Goal: Transaction & Acquisition: Purchase product/service

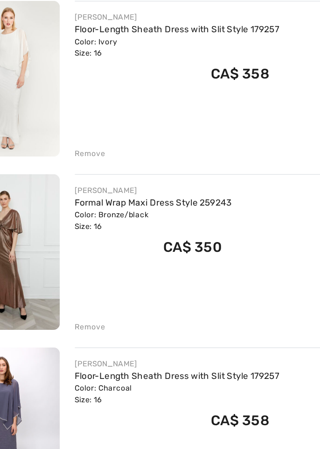
scroll to position [483, 0]
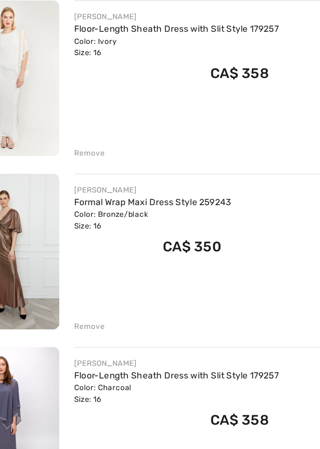
click at [107, 276] on div "FRANK LYMAN Formal Wrap Maxi Dress Style 259243 Color: Bronze/black Size: 16 Fi…" at bounding box center [204, 256] width 221 height 118
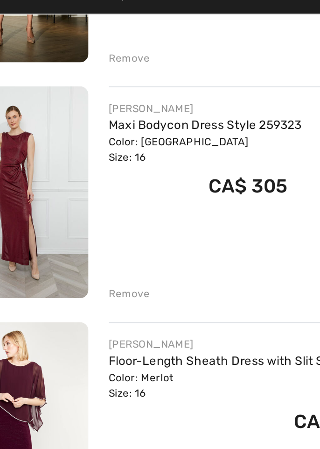
scroll to position [191, 0]
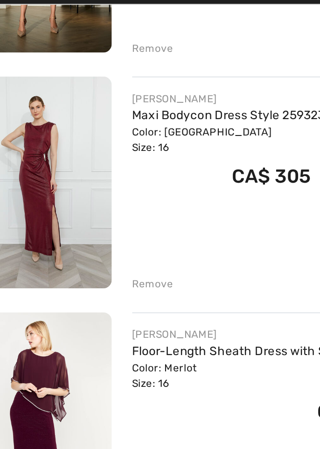
click at [102, 214] on div "Remove" at bounding box center [105, 215] width 23 height 8
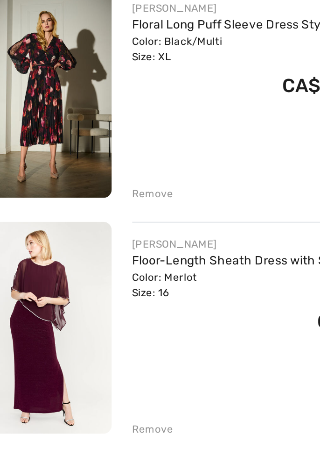
scroll to position [60, 0]
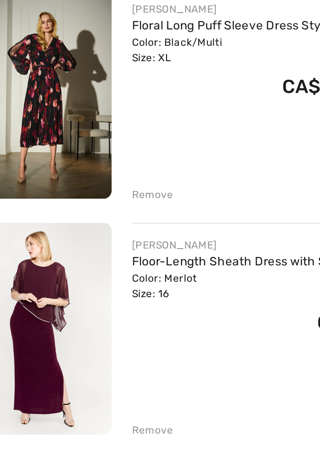
click at [98, 219] on div "Remove" at bounding box center [105, 217] width 23 height 8
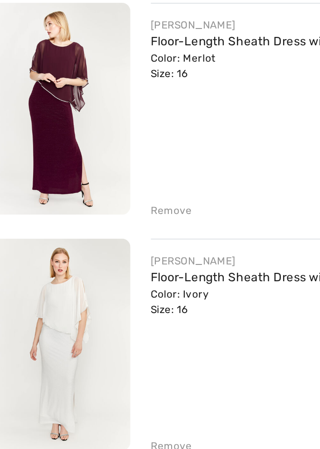
scroll to position [49, 0]
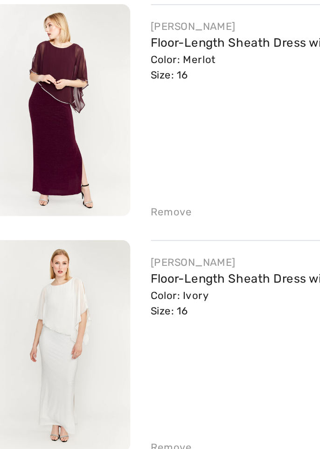
click at [107, 229] on div "Remove" at bounding box center [105, 229] width 23 height 8
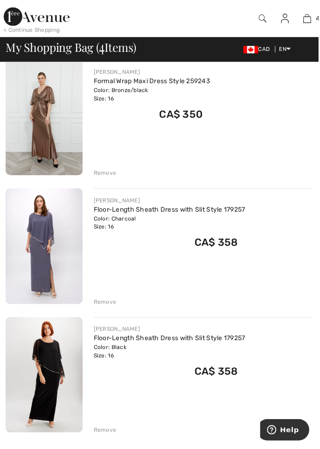
scroll to position [233, 0]
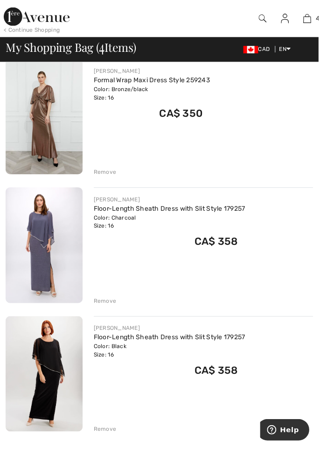
click at [106, 173] on div "Remove" at bounding box center [105, 173] width 23 height 8
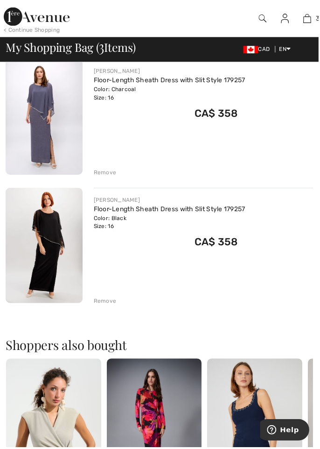
click at [61, 132] on img at bounding box center [45, 117] width 78 height 116
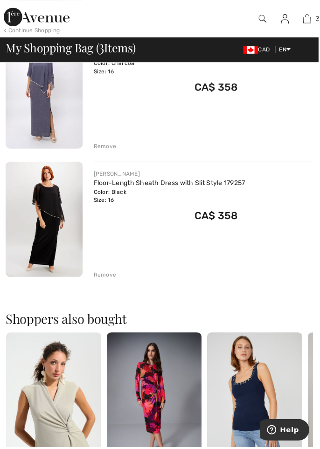
scroll to position [263, 0]
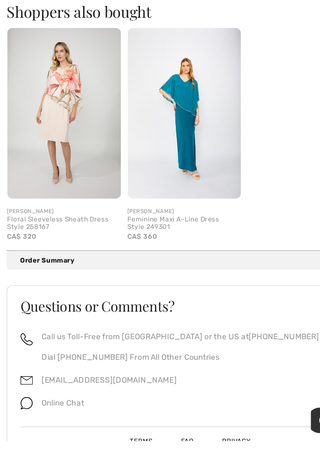
scroll to position [497, 0]
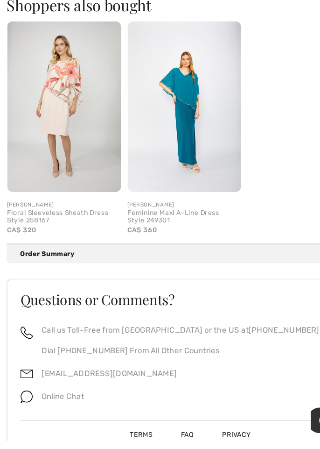
click at [41, 291] on div "Order Summary Details" at bounding box center [164, 291] width 294 height 8
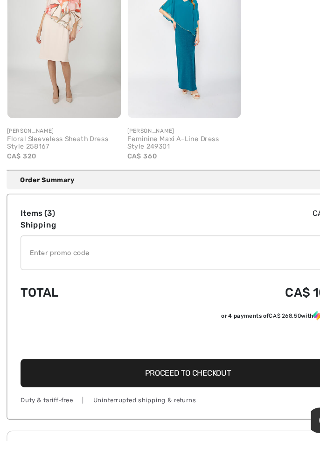
scroll to position [559, 0]
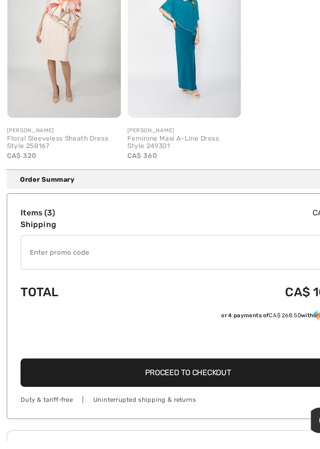
click at [28, 290] on input "TEXT" at bounding box center [147, 290] width 259 height 28
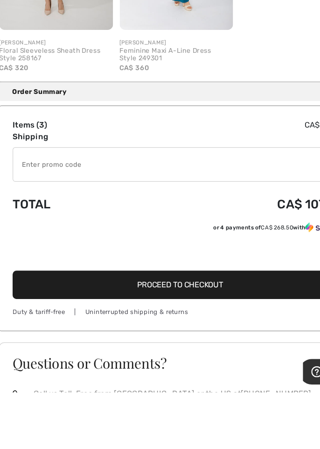
scroll to position [593, 0]
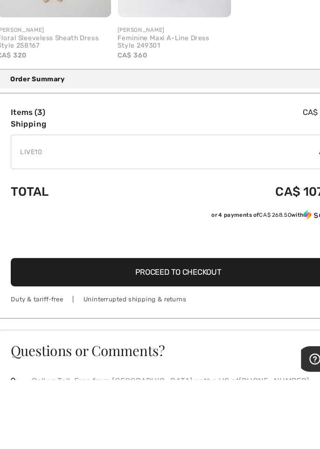
type input "LIVE10"
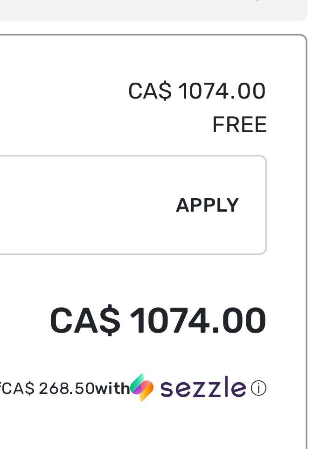
click at [282, 255] on span "Apply" at bounding box center [286, 257] width 19 height 8
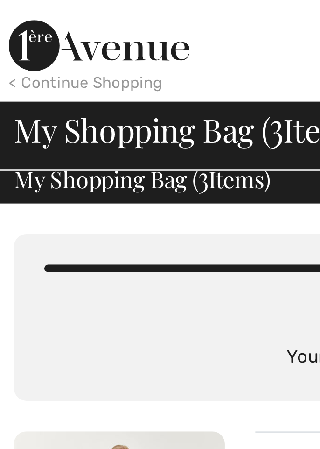
scroll to position [0, 0]
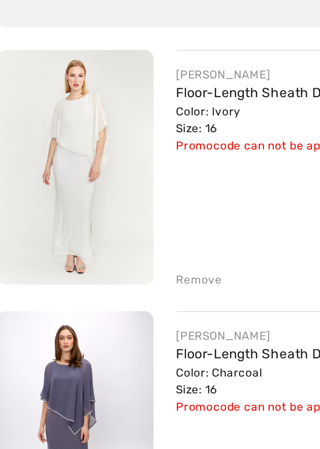
click at [105, 194] on div "Color: Ivory Size: 16" at bounding box center [170, 198] width 152 height 17
click at [106, 184] on link "Floor-Length Sheath Dress with Slit Style 179257" at bounding box center [170, 185] width 152 height 8
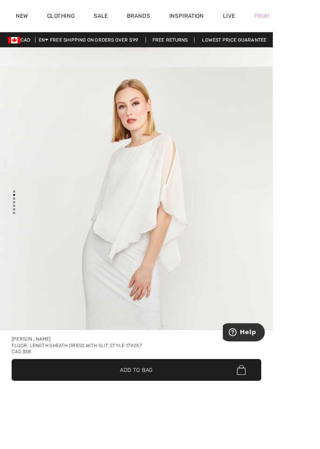
scroll to position [459, 0]
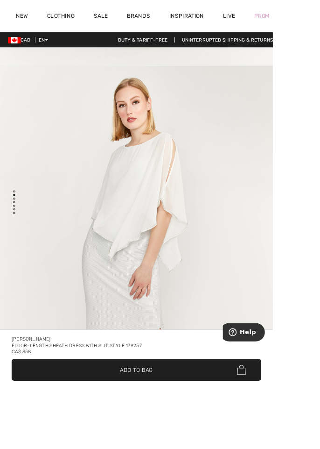
click at [116, 270] on img "2 / 5" at bounding box center [160, 317] width 320 height 480
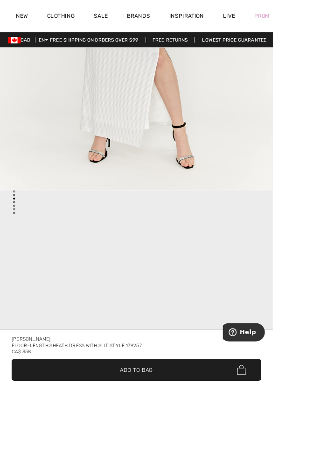
scroll to position [795, 0]
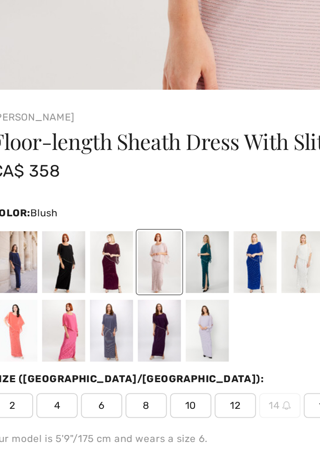
scroll to position [304, 0]
